Goal: Check status: Check status

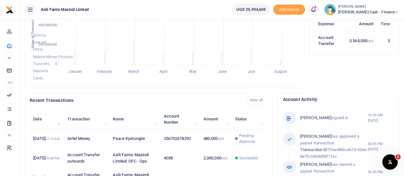
scroll to position [160, 0]
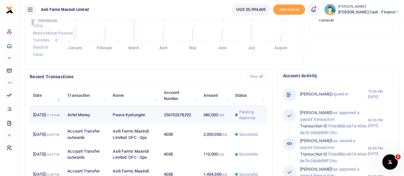
click at [243, 121] on span "Pending Approval" at bounding box center [251, 115] width 24 height 12
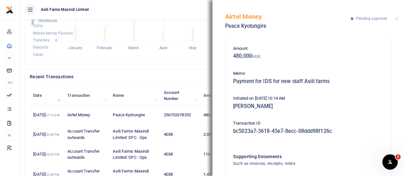
scroll to position [66, 0]
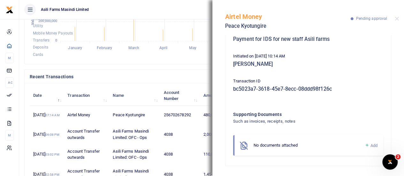
click at [159, 79] on h4 "Recent Transactions" at bounding box center [136, 76] width 212 height 7
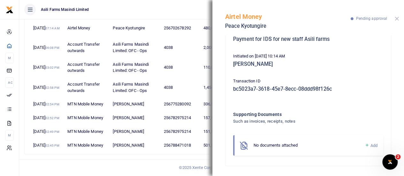
click at [398, 17] on button "Close" at bounding box center [397, 19] width 4 height 4
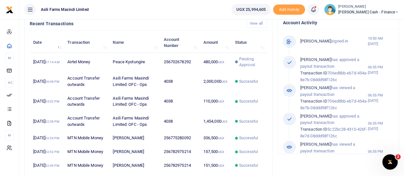
scroll to position [53, 0]
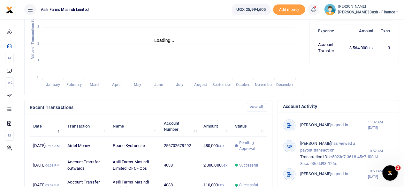
scroll to position [160, 0]
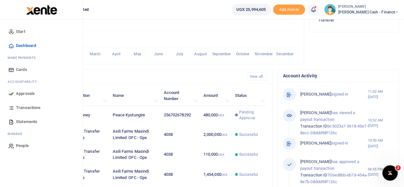
click at [17, 91] on span "Approvals" at bounding box center [25, 93] width 19 height 6
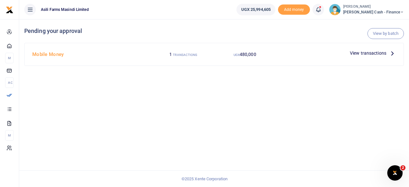
click at [385, 52] on span "View transactions" at bounding box center [368, 53] width 36 height 7
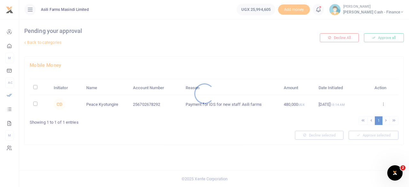
click at [385, 102] on div at bounding box center [204, 93] width 409 height 187
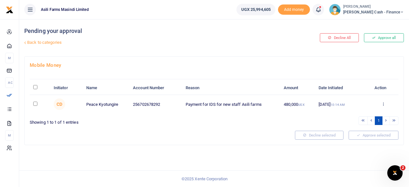
click at [384, 103] on icon at bounding box center [383, 104] width 4 height 4
click at [357, 144] on link "Details" at bounding box center [360, 142] width 51 height 9
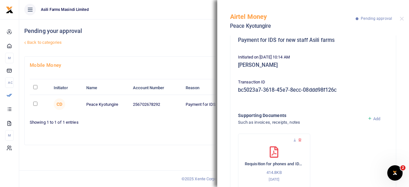
scroll to position [83, 0]
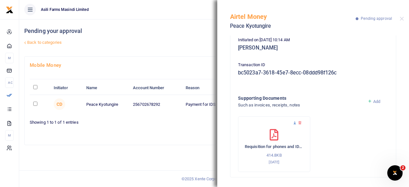
click at [294, 123] on icon at bounding box center [295, 123] width 4 height 4
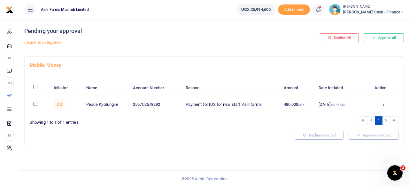
click at [36, 103] on input "checkbox" at bounding box center [35, 104] width 4 height 4
checkbox input "true"
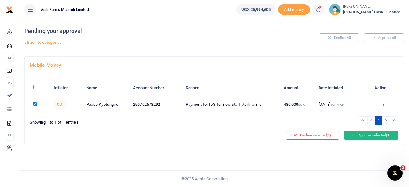
click at [374, 133] on button "Approve selected (1)" at bounding box center [371, 135] width 54 height 9
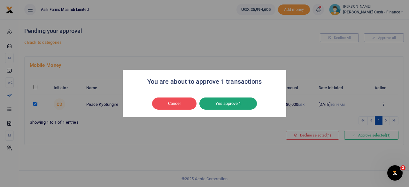
click at [221, 100] on button "Yes approve 1" at bounding box center [228, 103] width 58 height 12
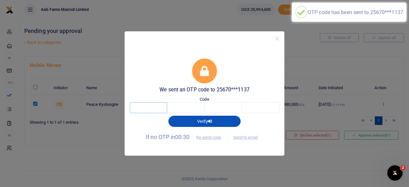
click at [157, 109] on input "text" at bounding box center [148, 107] width 37 height 11
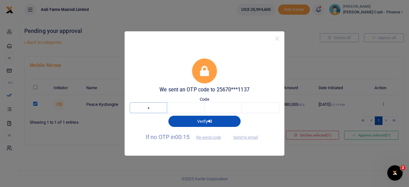
type input "9"
type input "8"
type input "5"
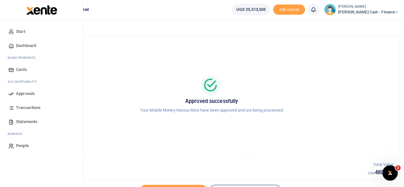
click at [34, 44] on span "Dashboard" at bounding box center [26, 46] width 20 height 6
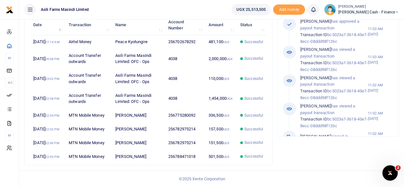
scroll to position [224, 0]
